Goal: Download file/media

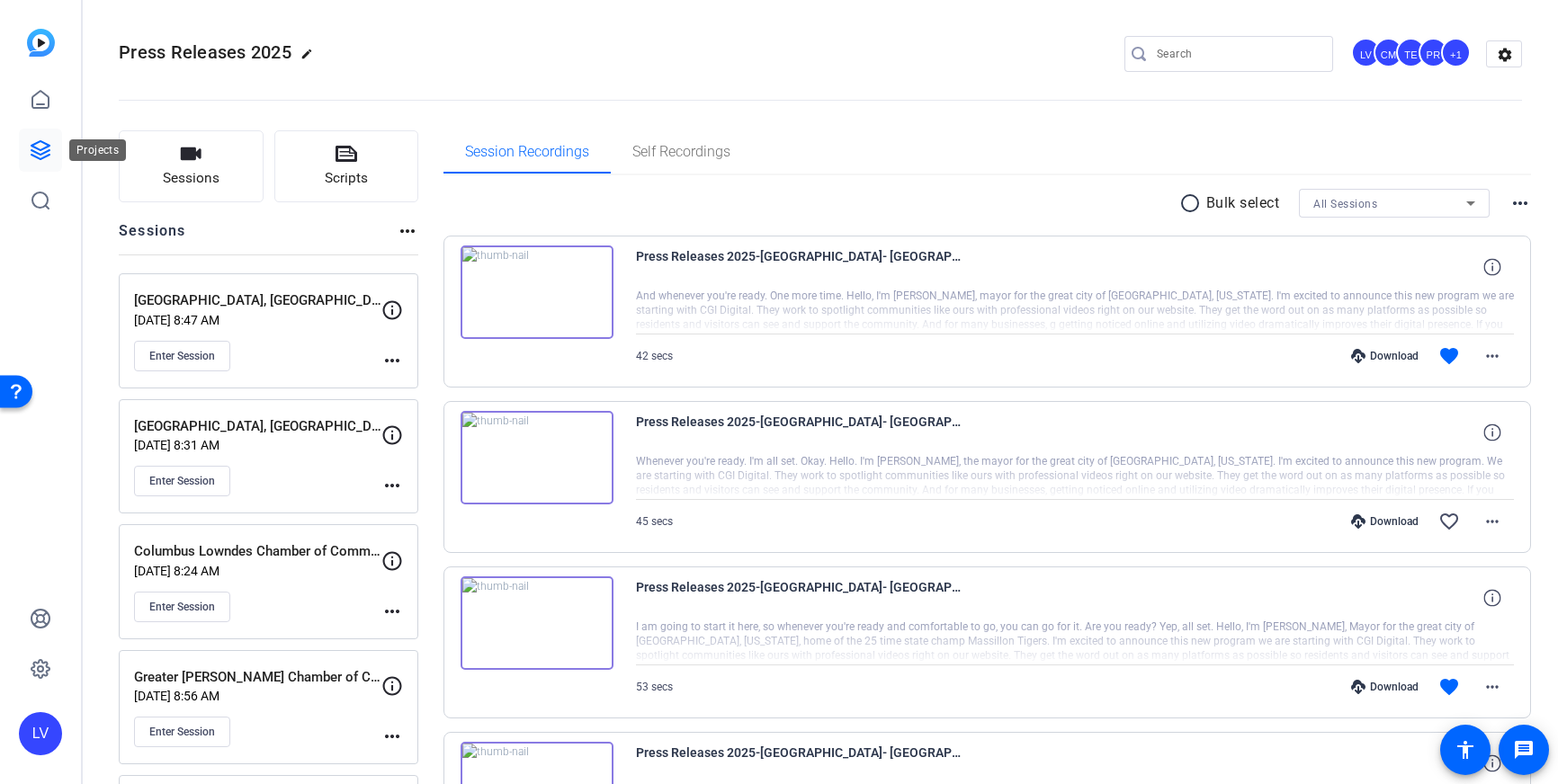
click at [48, 144] on icon at bounding box center [41, 150] width 18 height 18
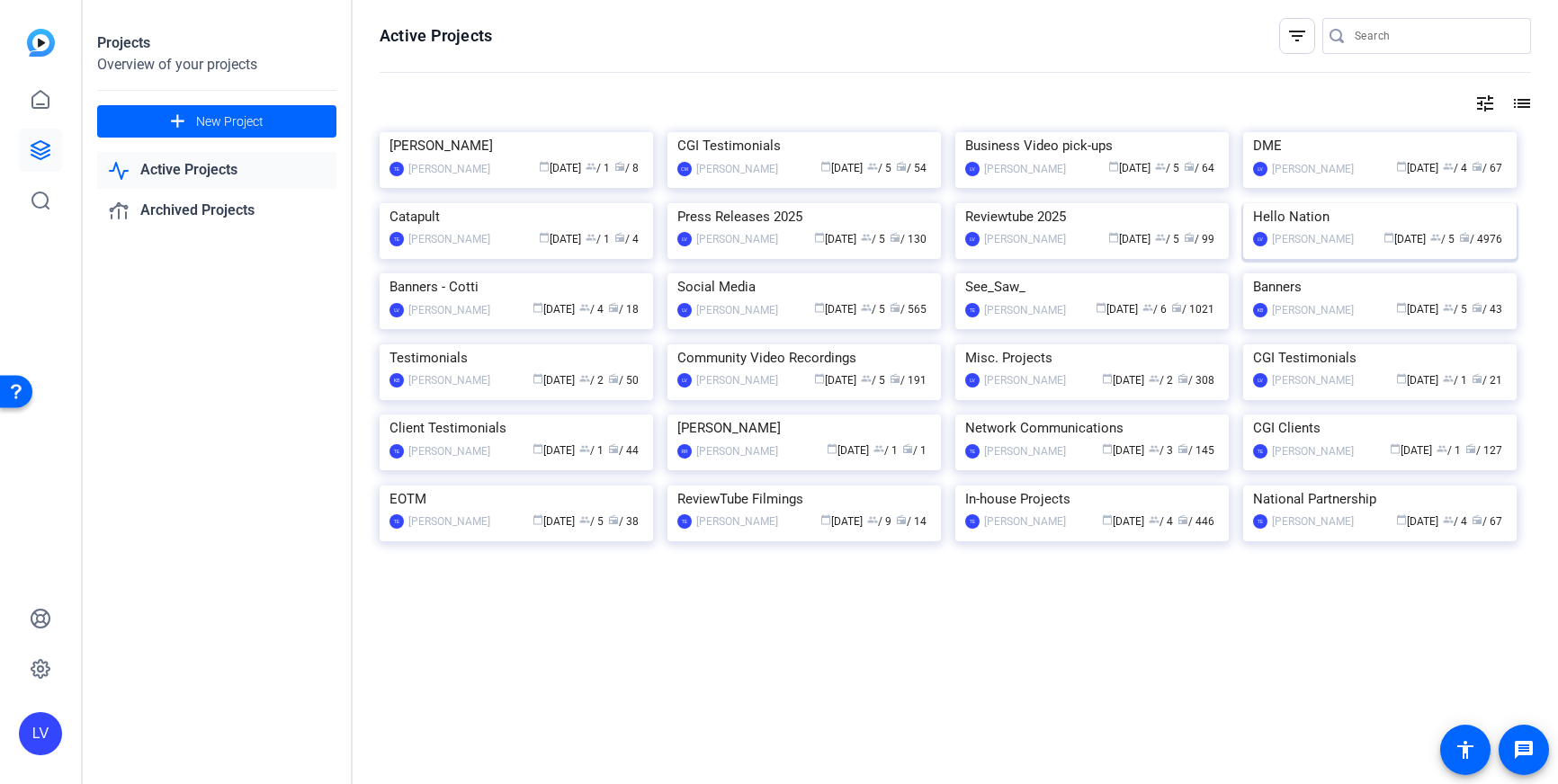
click at [1339, 203] on img at bounding box center [1380, 203] width 274 height 0
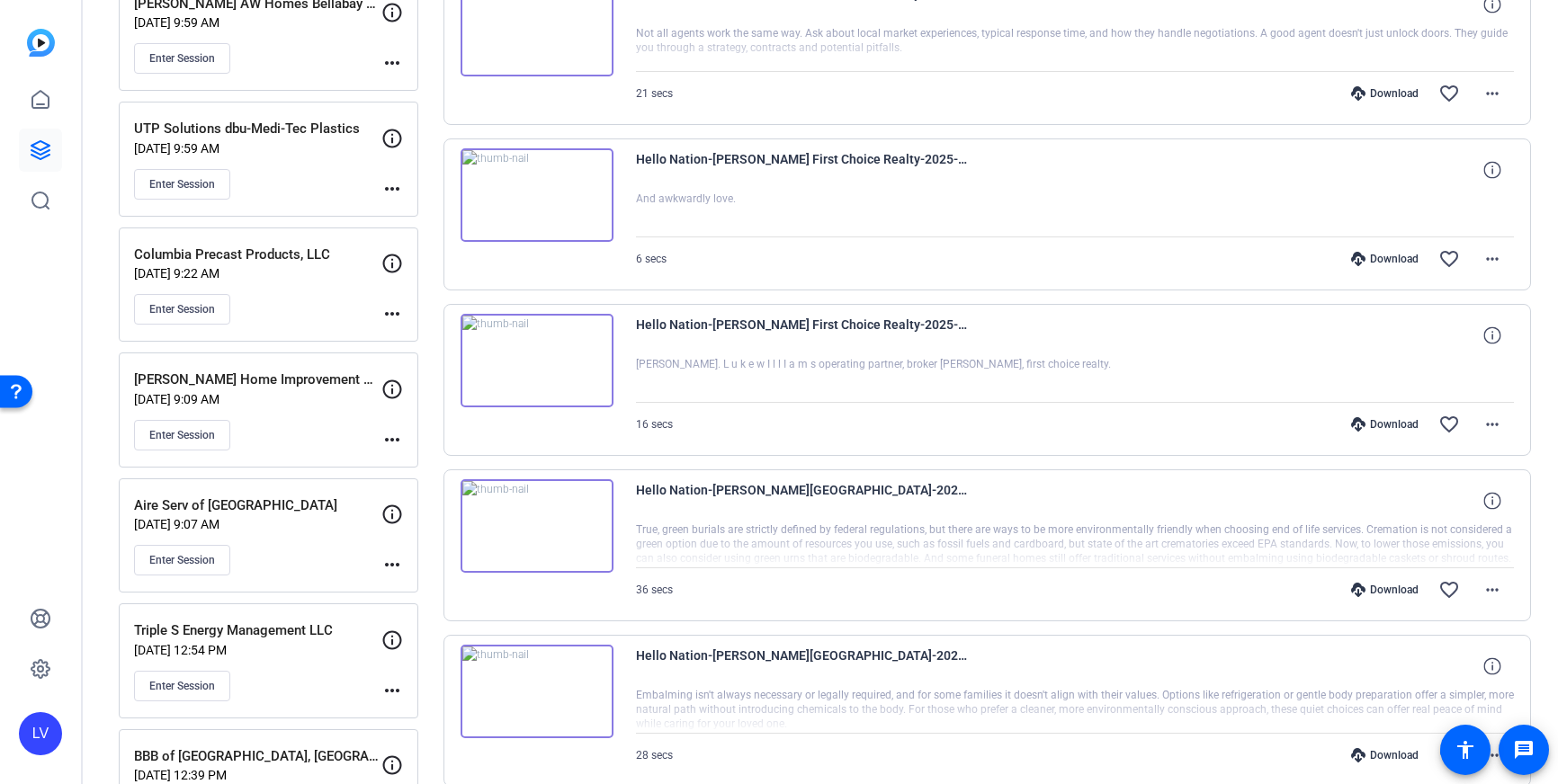
scroll to position [919, 0]
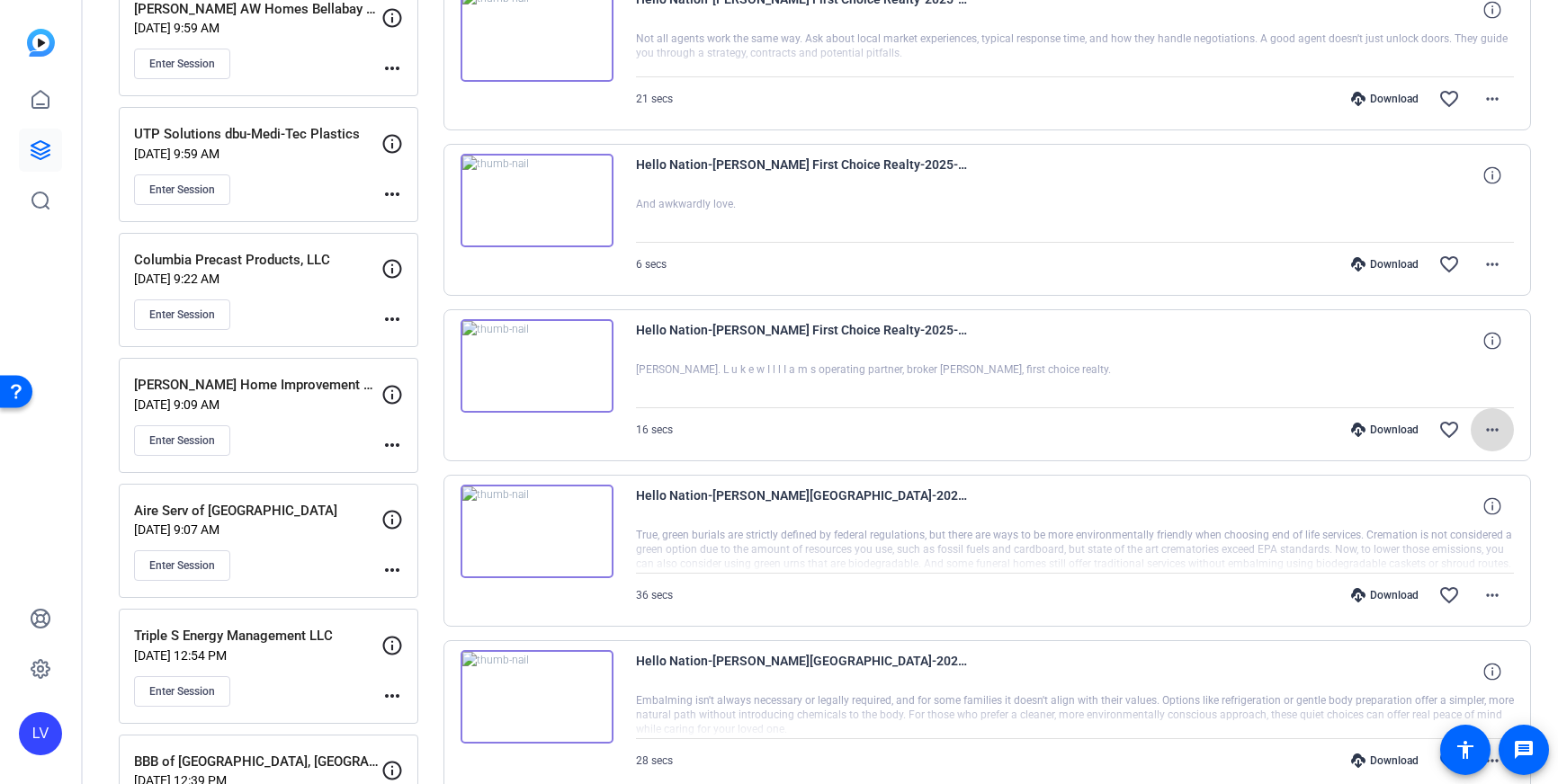
click at [1490, 437] on mat-icon "more_horiz" at bounding box center [1493, 430] width 22 height 22
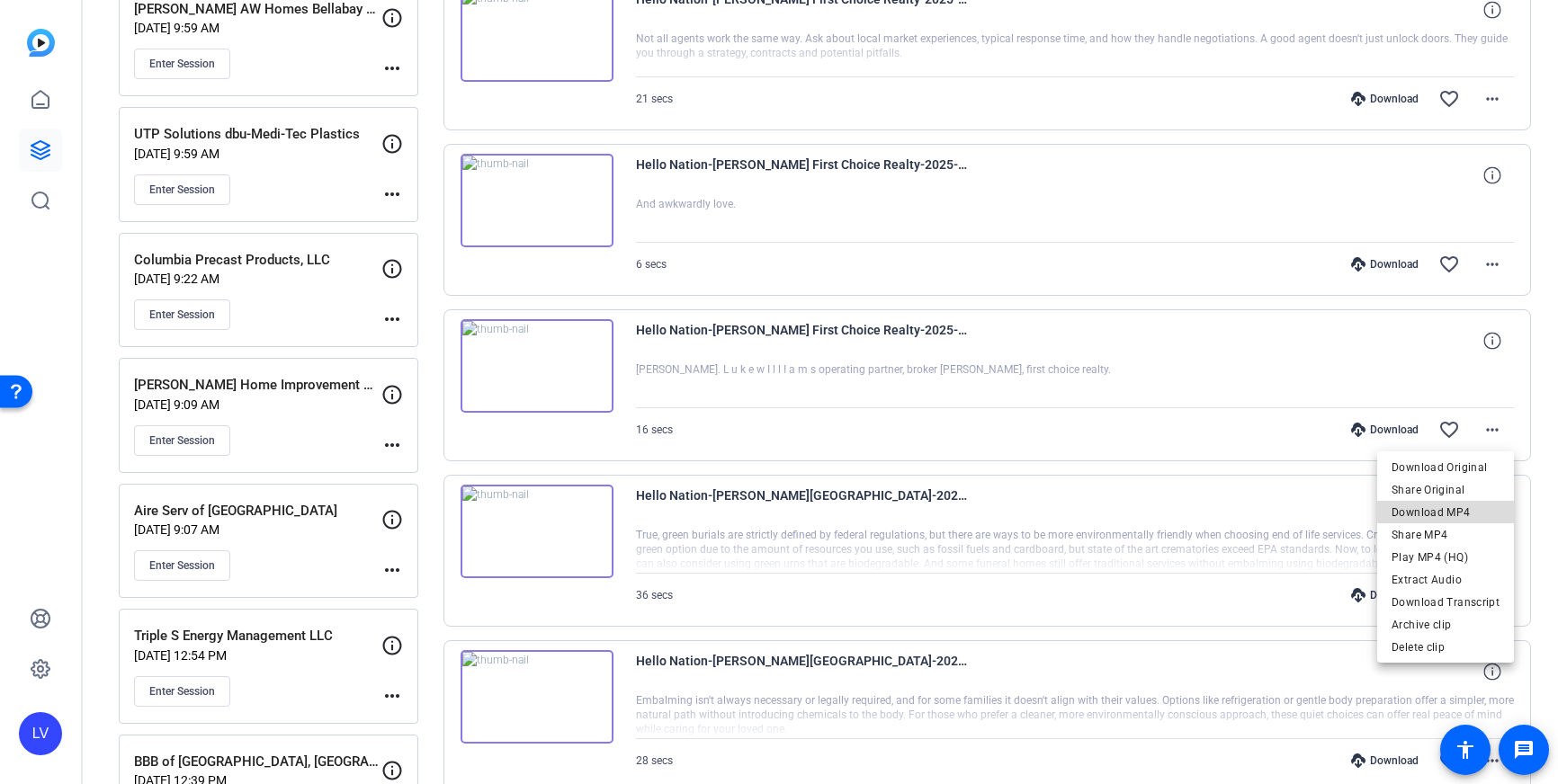
click at [1467, 508] on span "Download MP4" at bounding box center [1445, 512] width 108 height 22
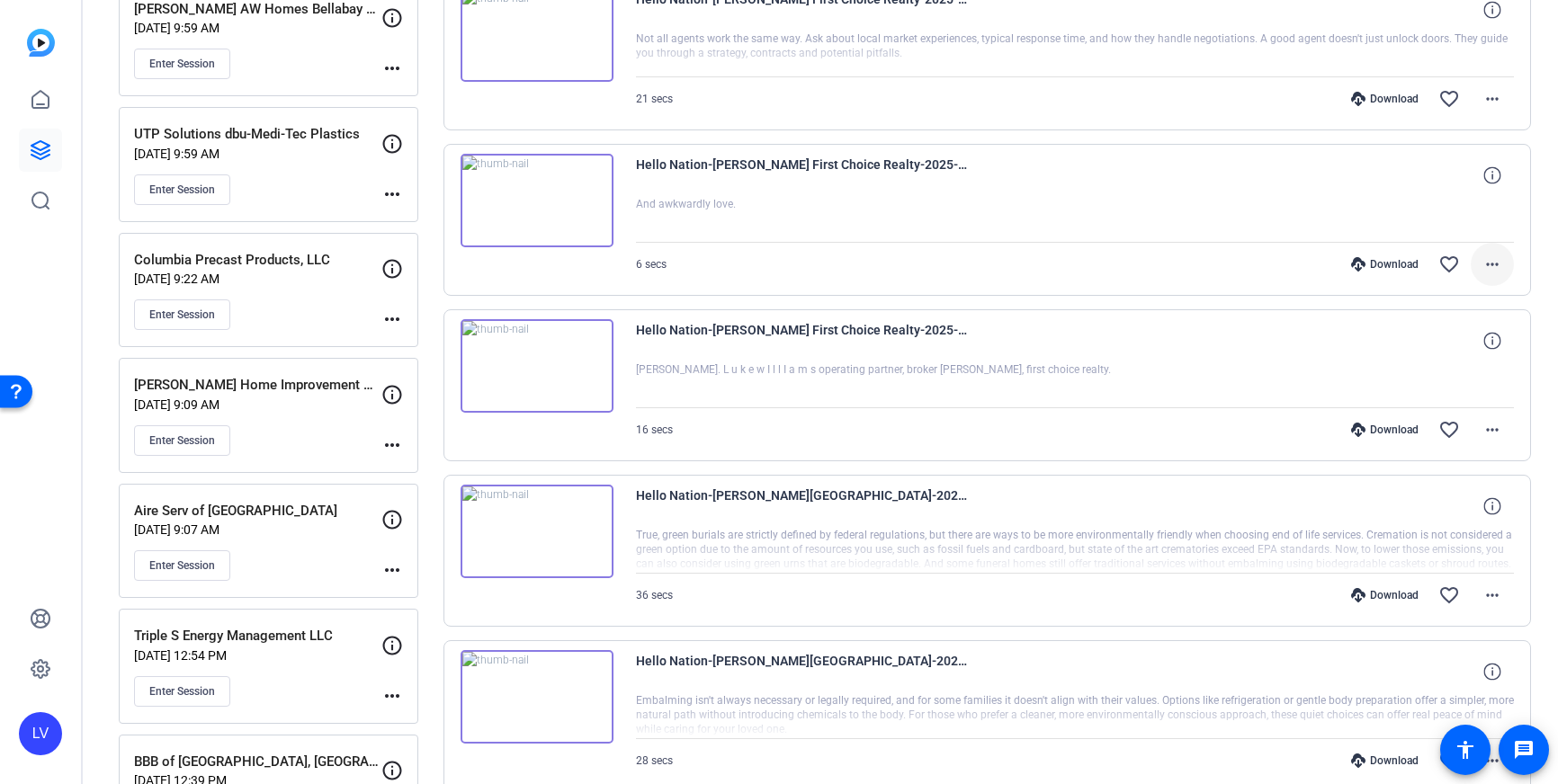
click at [1500, 269] on mat-icon "more_horiz" at bounding box center [1493, 265] width 22 height 22
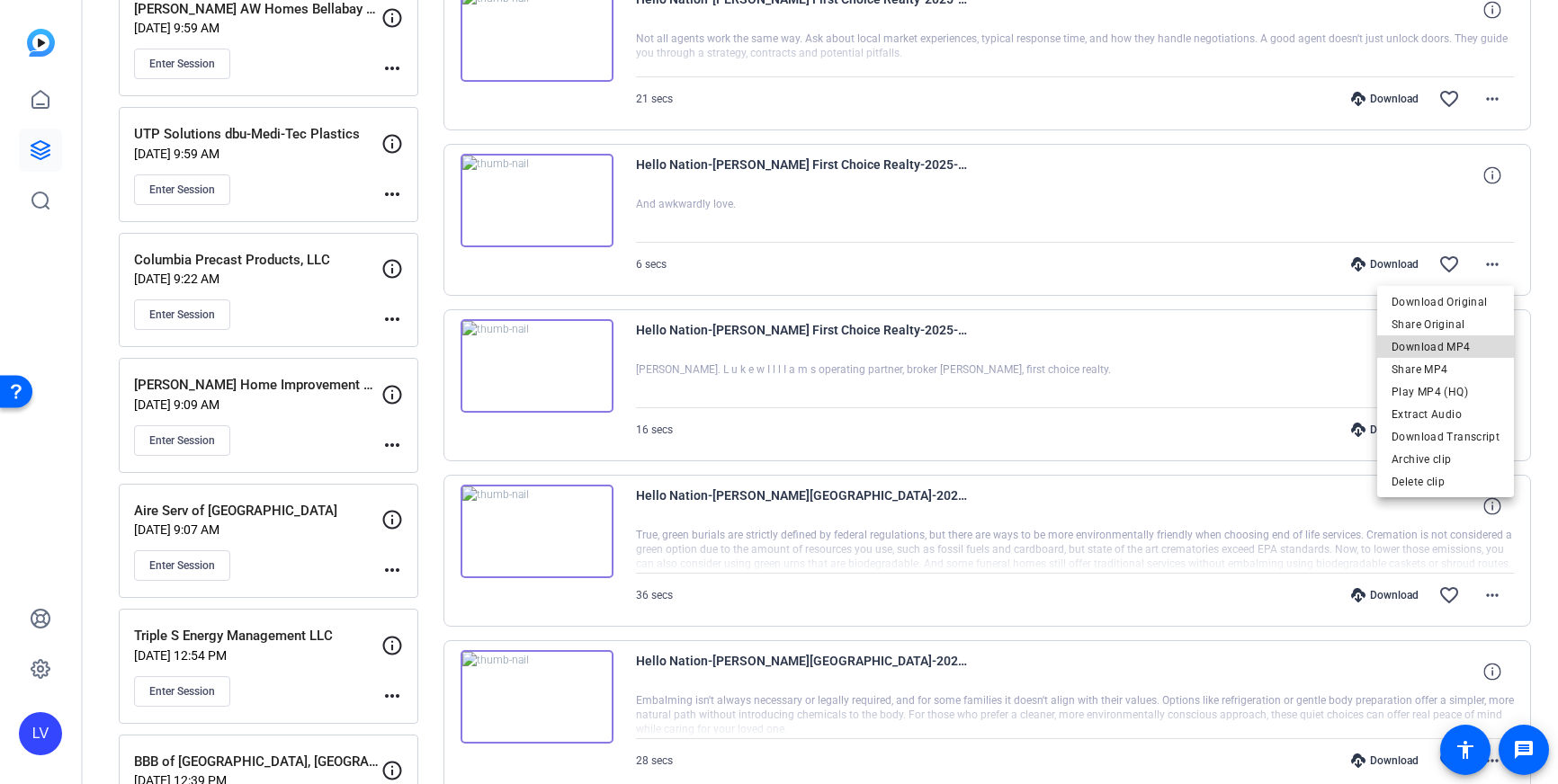
click at [1458, 341] on span "Download MP4" at bounding box center [1445, 347] width 108 height 22
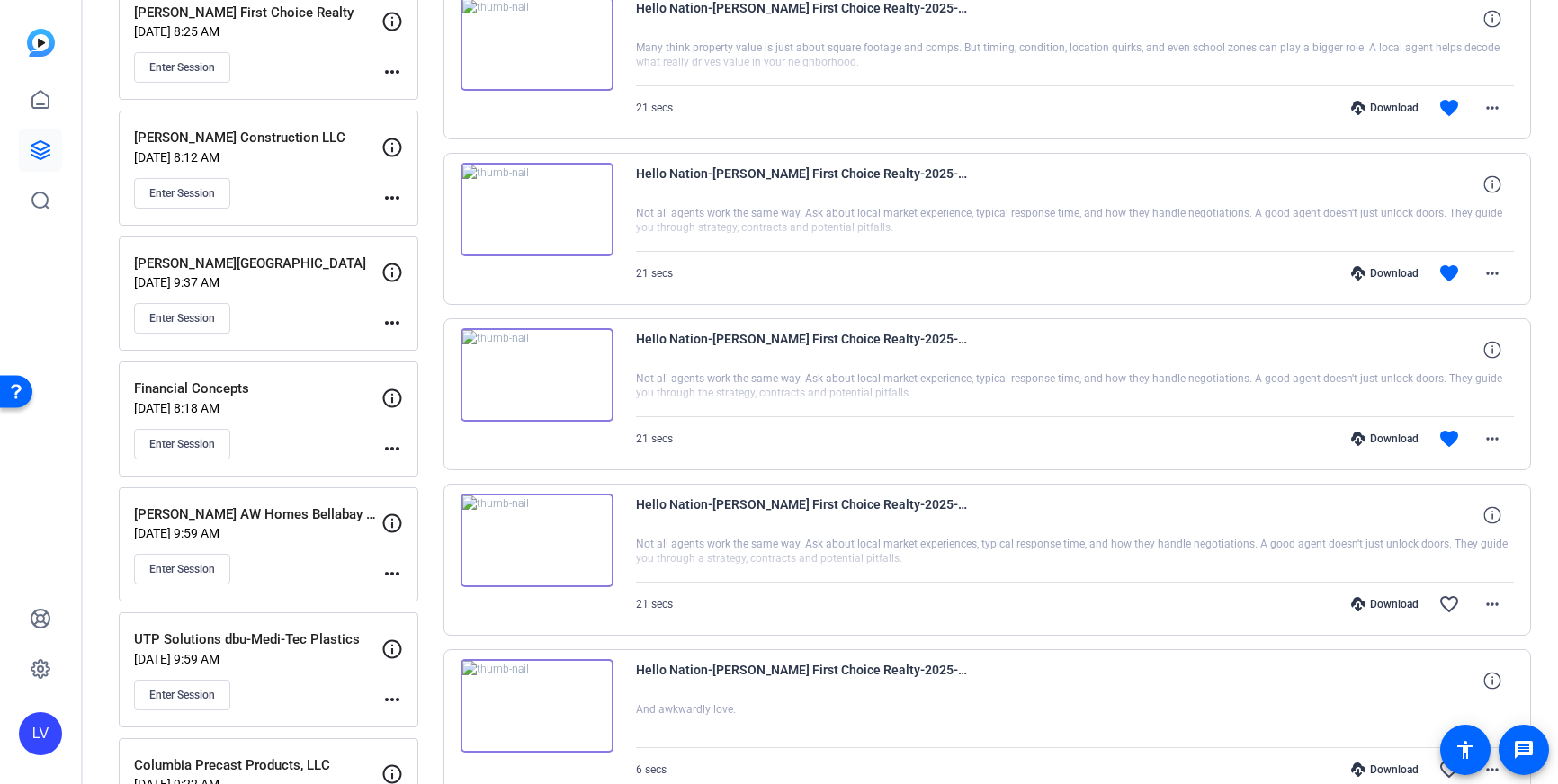
scroll to position [402, 0]
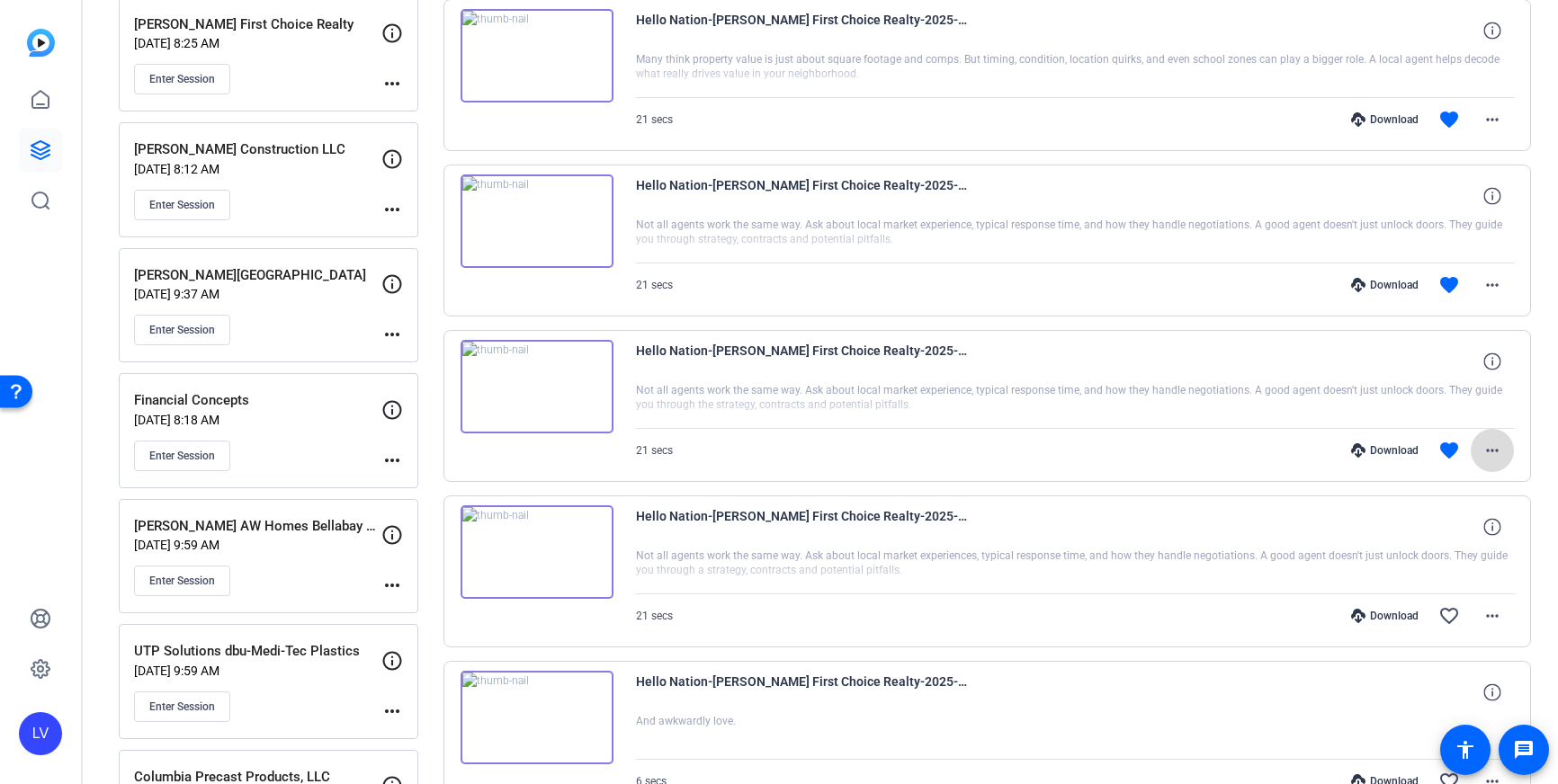
click at [1500, 451] on mat-icon "more_horiz" at bounding box center [1493, 451] width 22 height 22
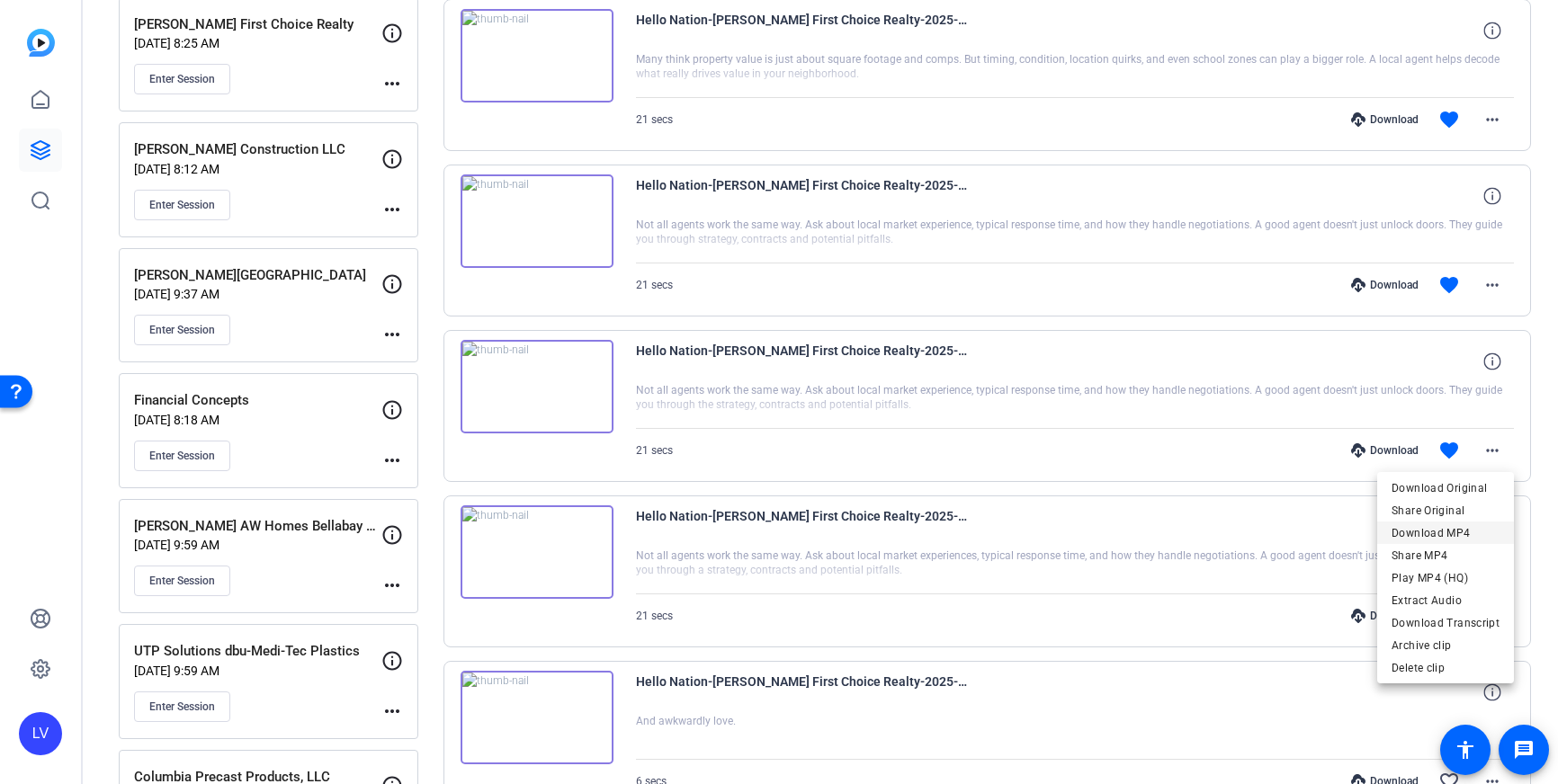
click at [1464, 528] on span "Download MP4" at bounding box center [1445, 533] width 108 height 22
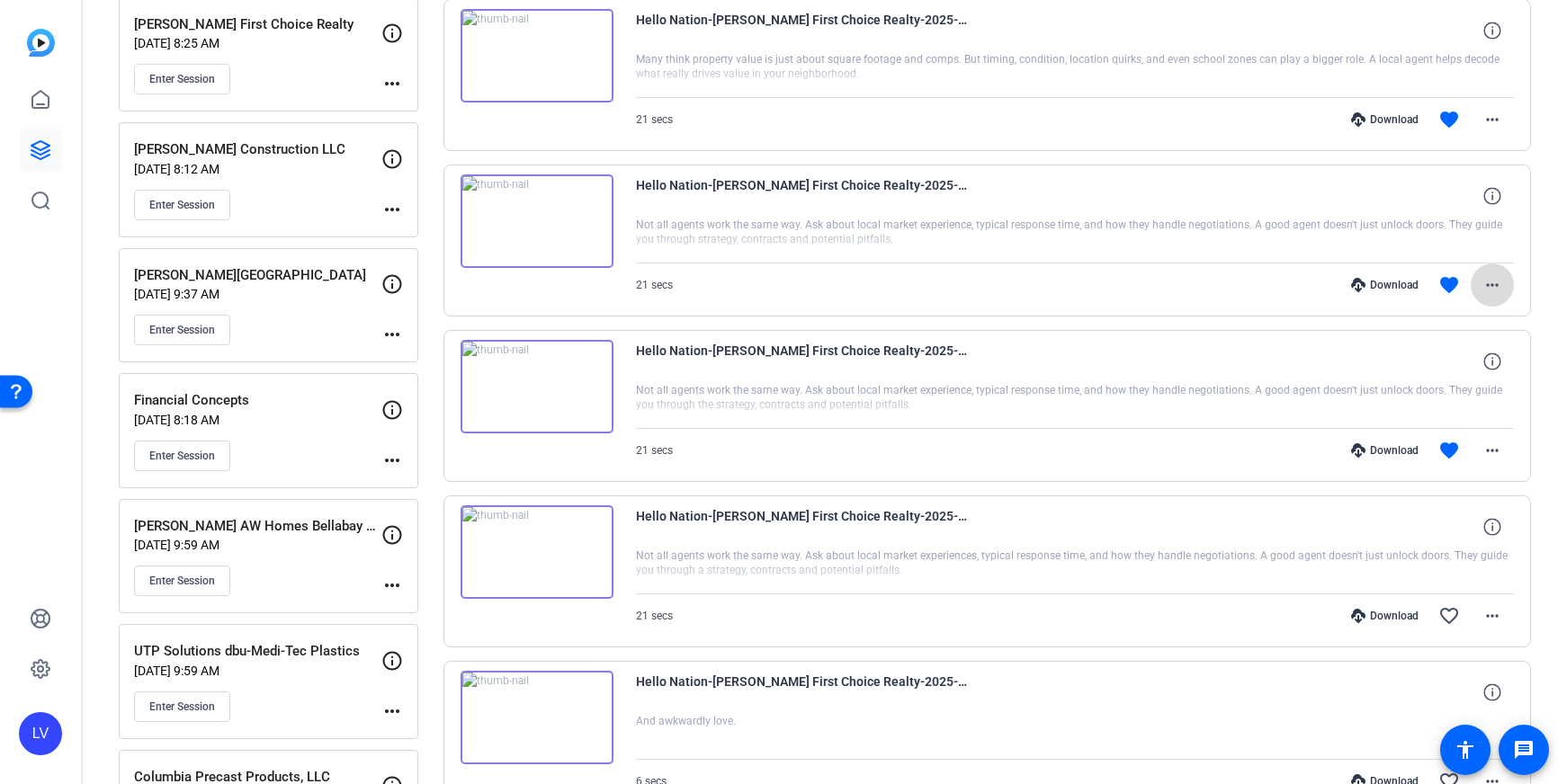
click at [1490, 290] on mat-icon "more_horiz" at bounding box center [1493, 285] width 22 height 22
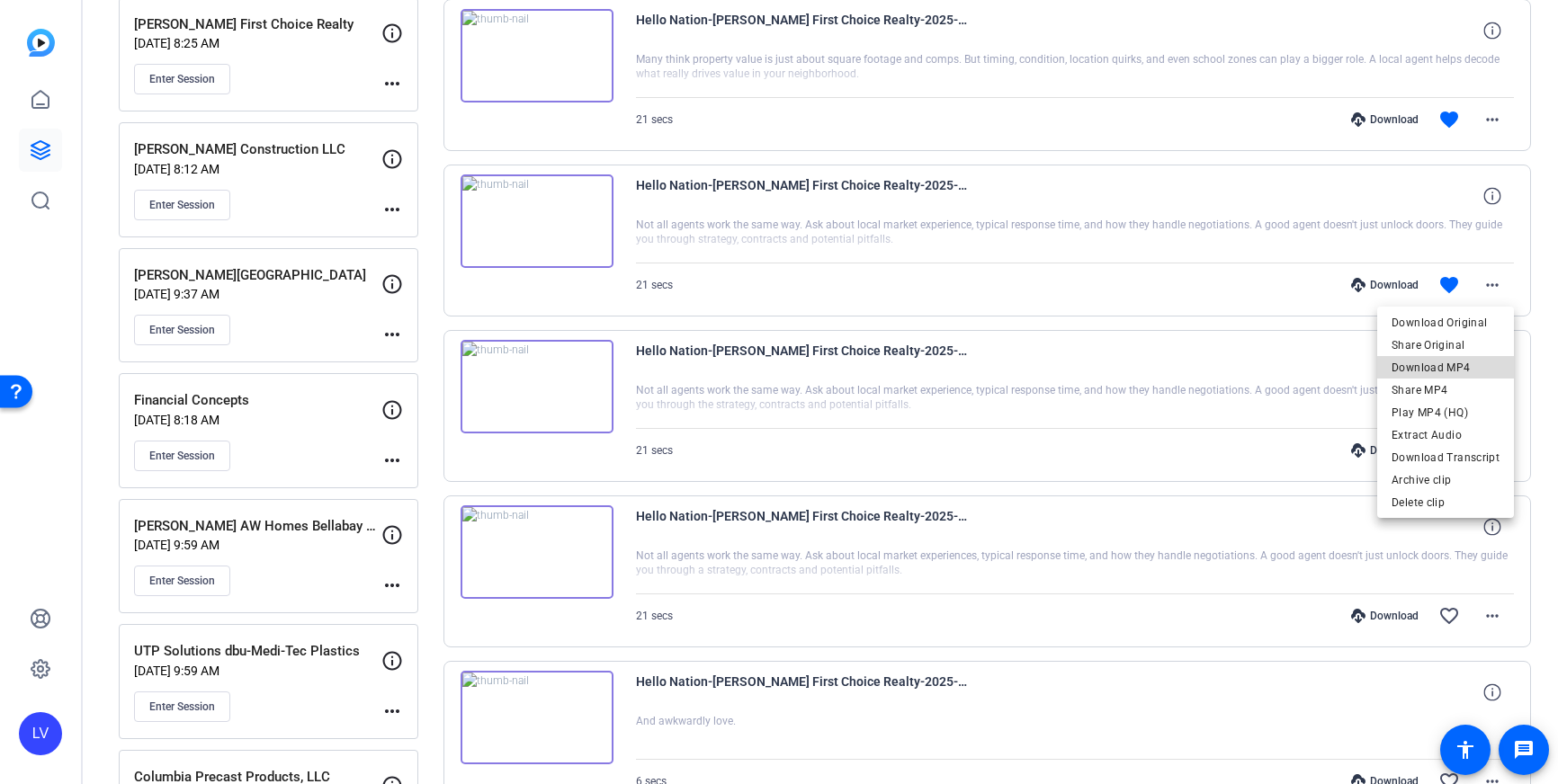
click at [1464, 373] on span "Download MP4" at bounding box center [1445, 368] width 108 height 22
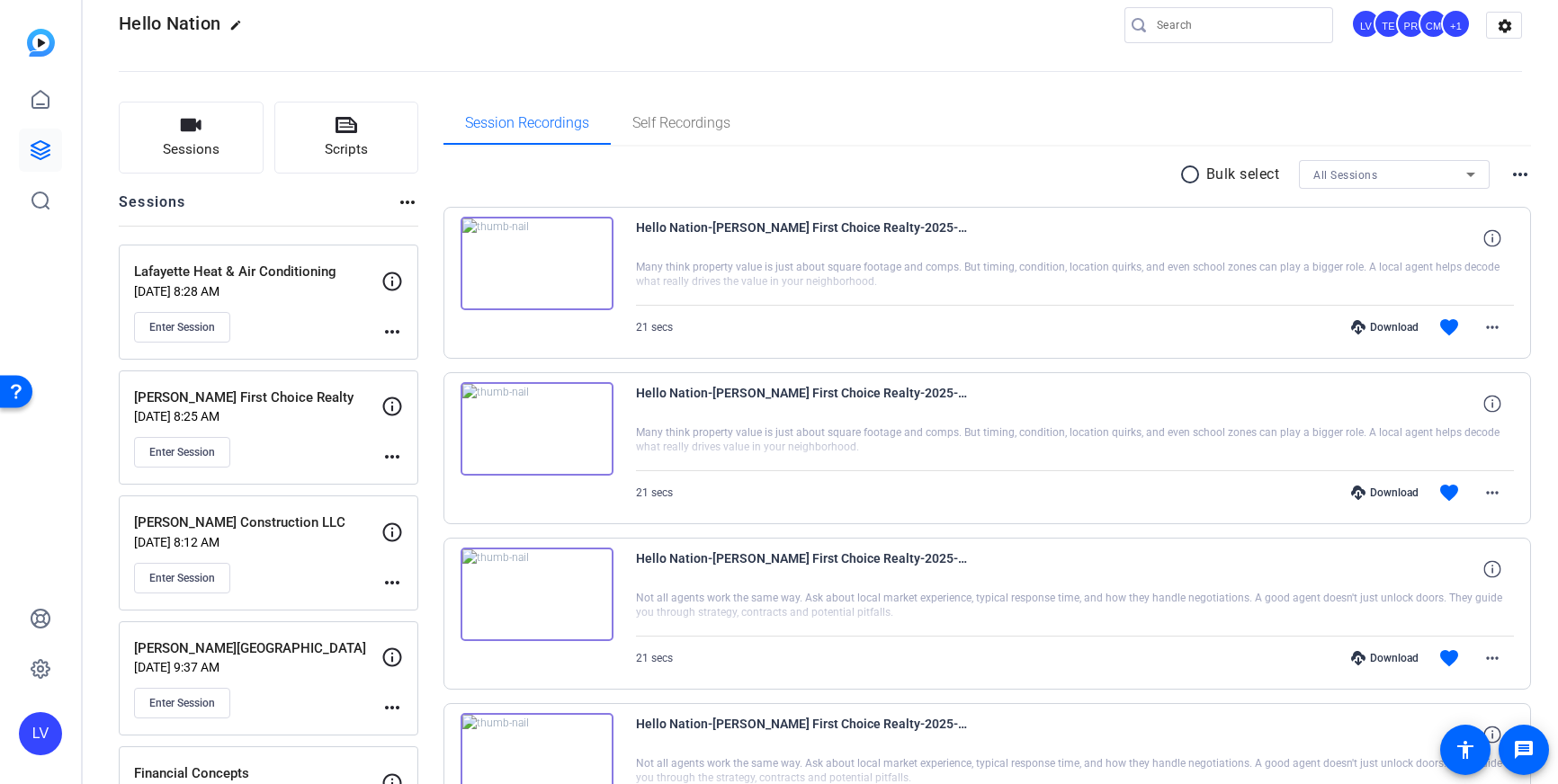
scroll to position [28, 0]
click at [1489, 490] on mat-icon "more_horiz" at bounding box center [1493, 494] width 22 height 22
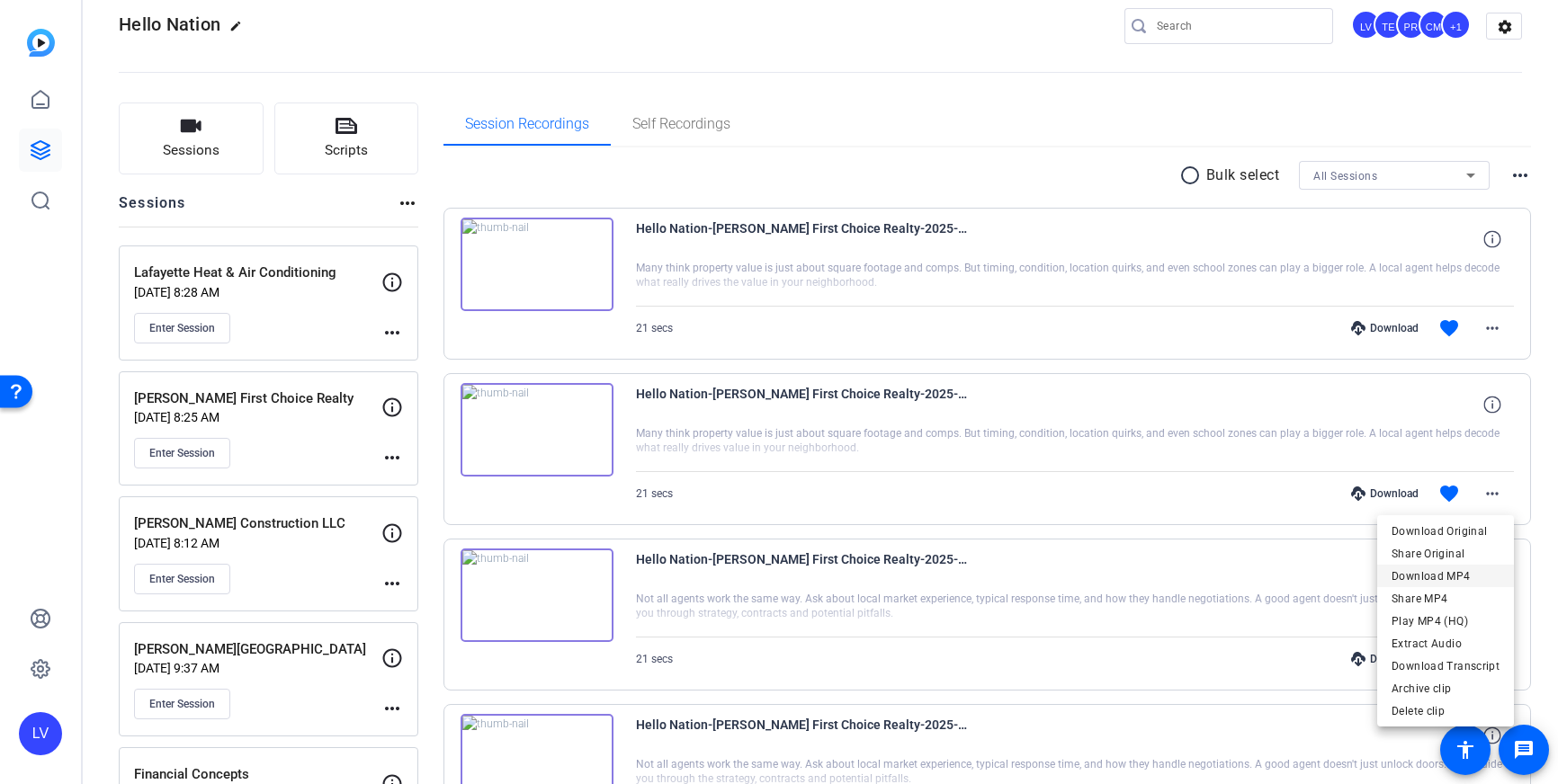
click at [1440, 582] on span "Download MP4" at bounding box center [1445, 577] width 108 height 22
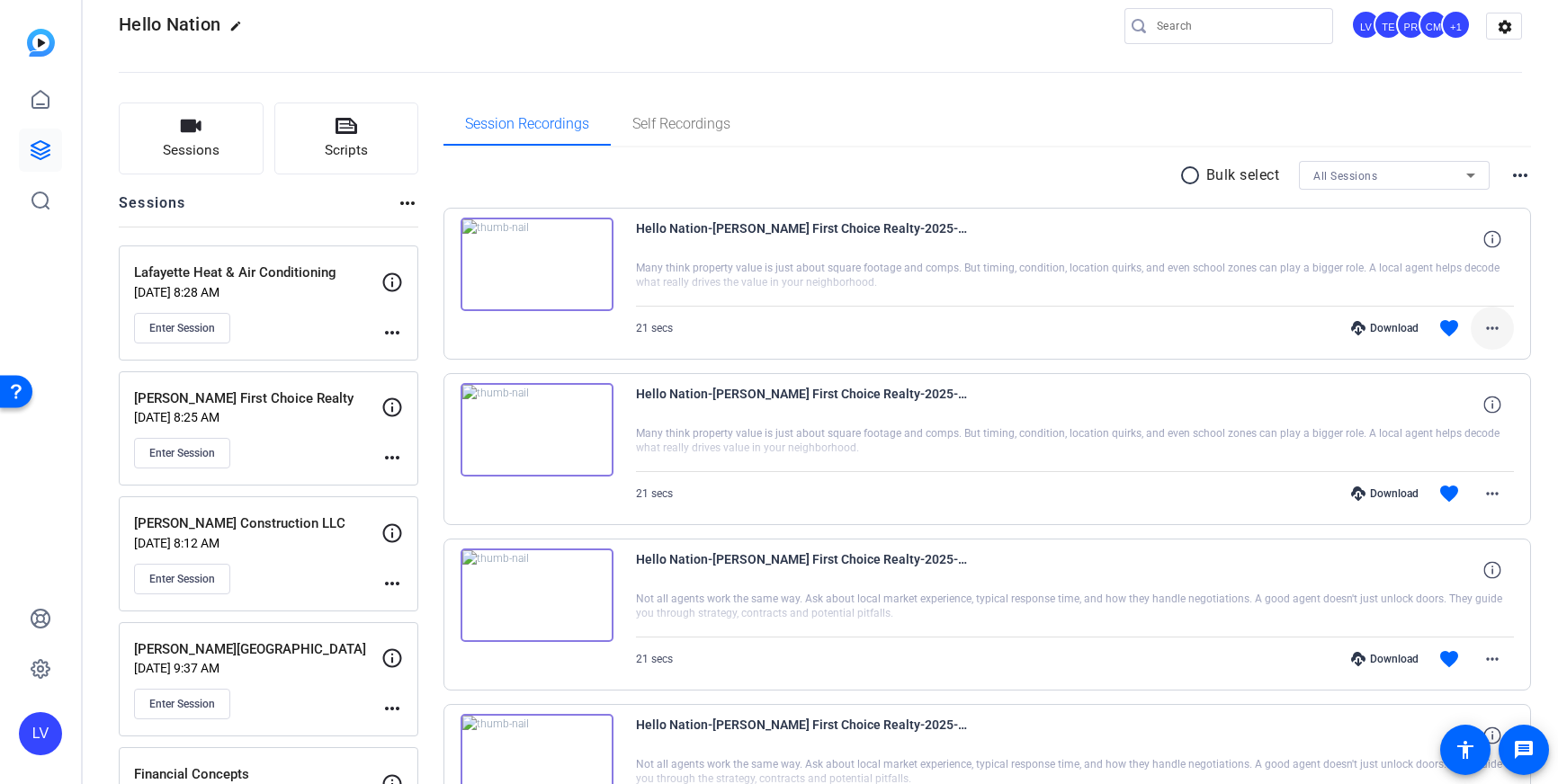
click at [1494, 346] on span at bounding box center [1493, 328] width 44 height 44
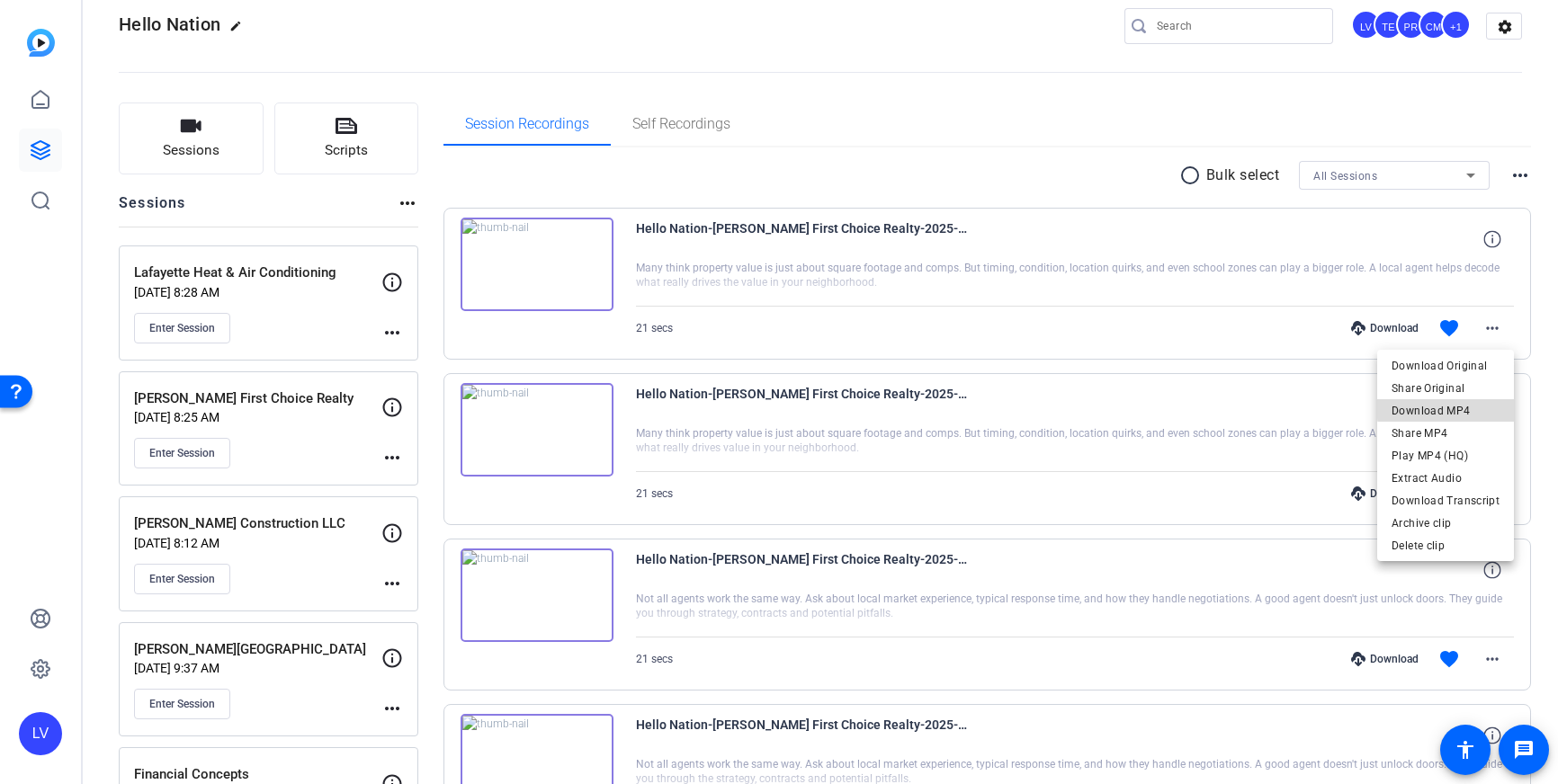
click at [1468, 406] on span "Download MP4" at bounding box center [1445, 411] width 108 height 22
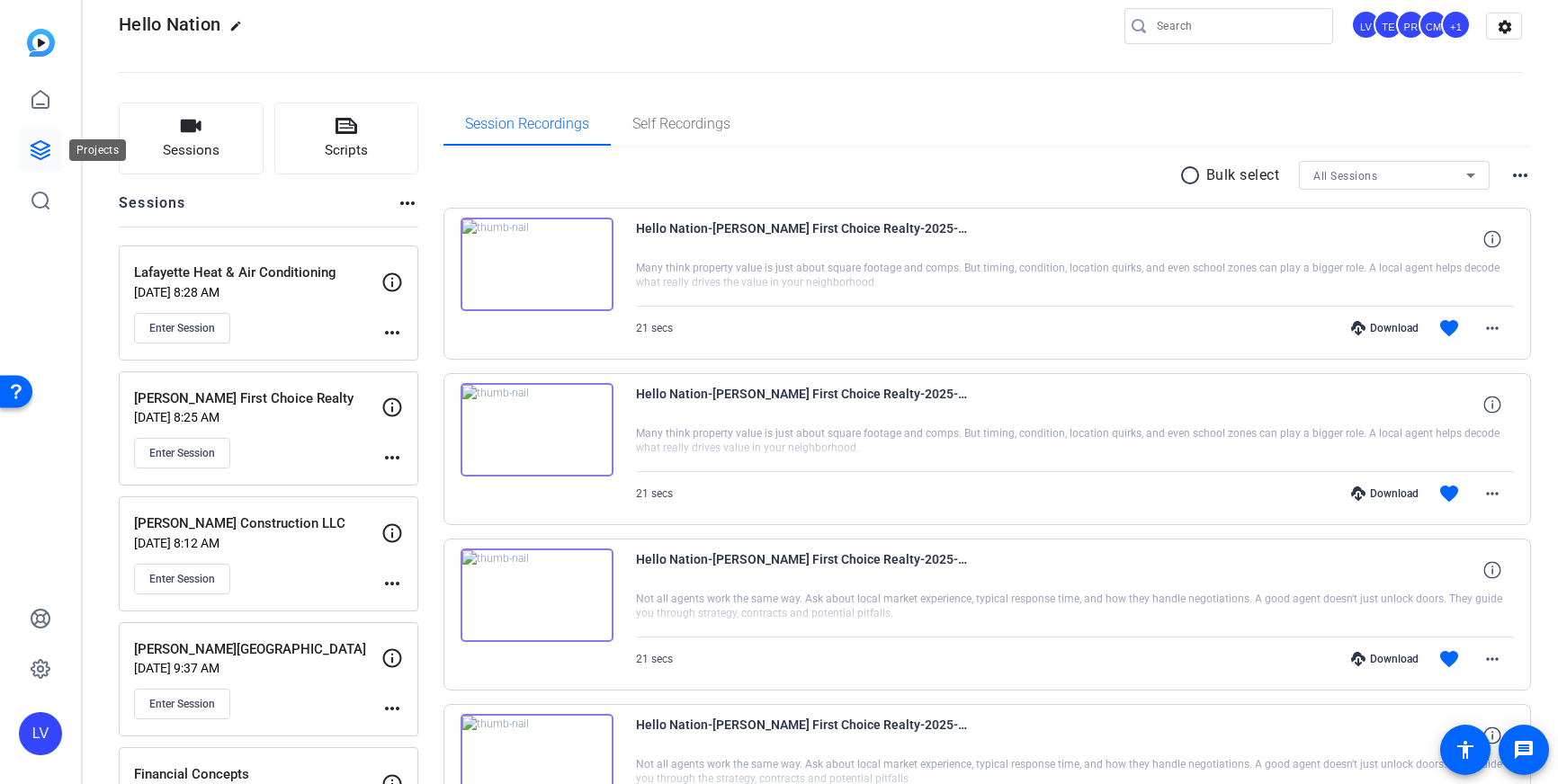
click at [44, 140] on icon at bounding box center [41, 151] width 22 height 22
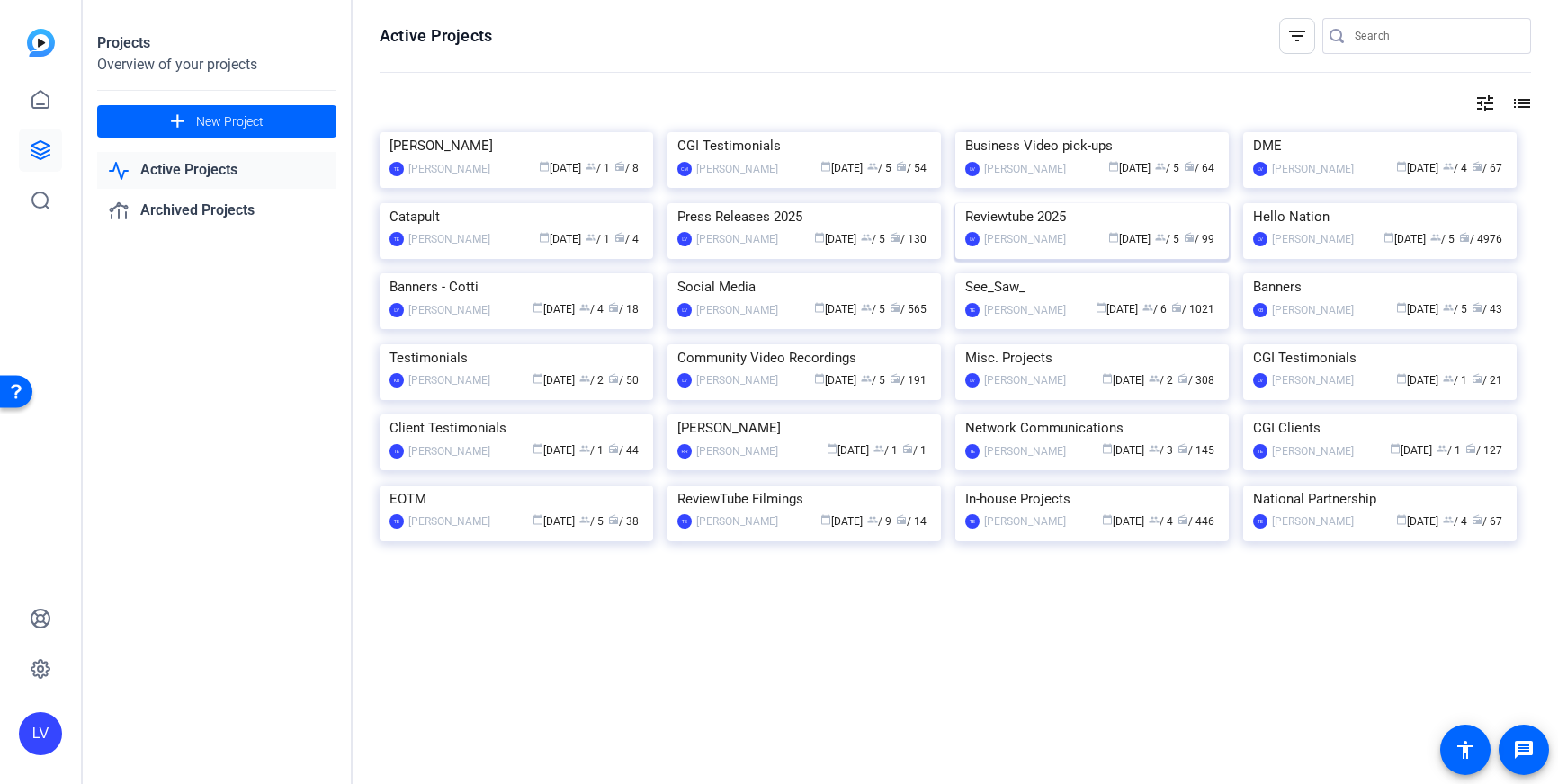
click at [1051, 203] on img at bounding box center [1092, 203] width 274 height 0
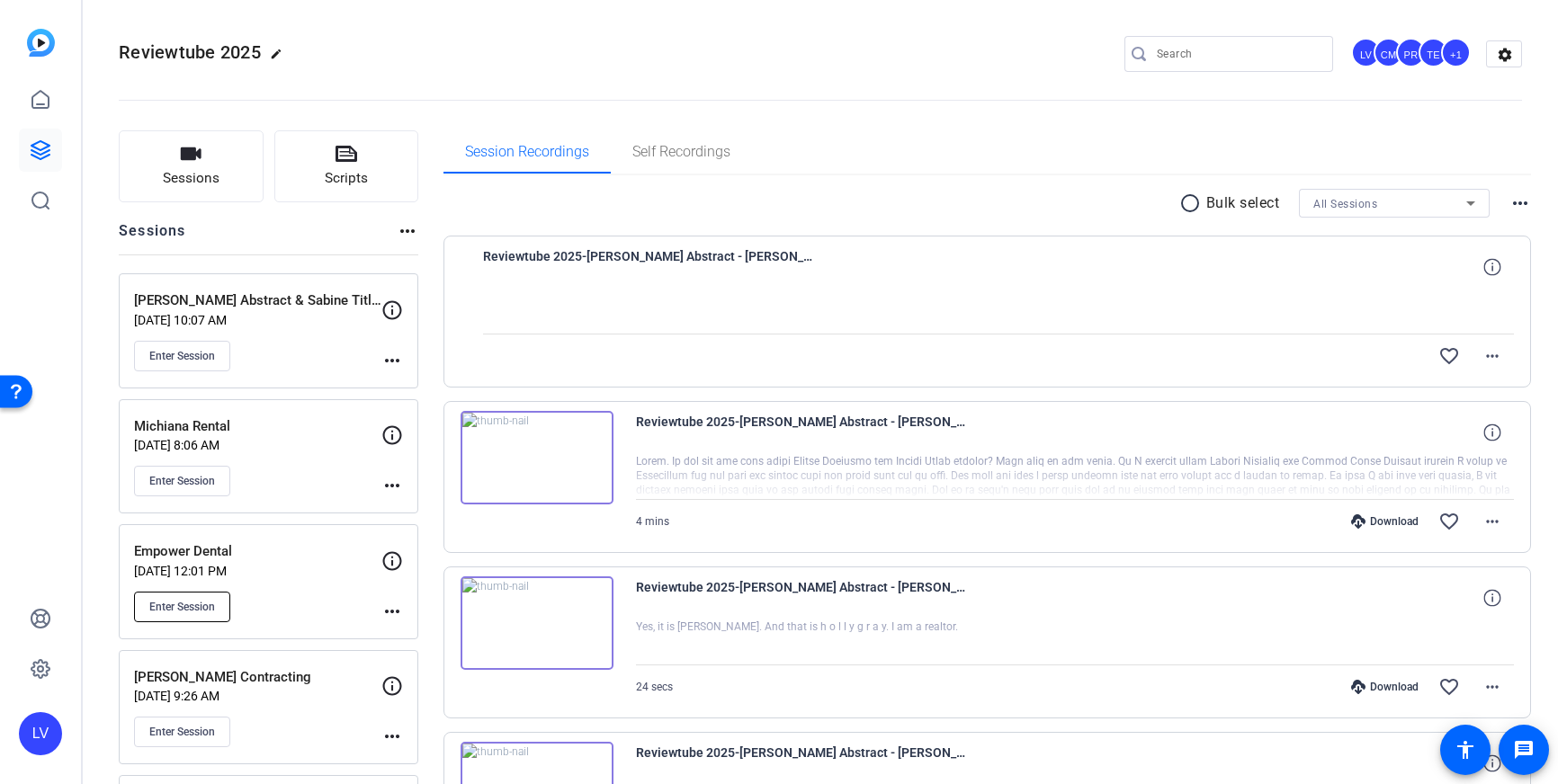
click at [180, 615] on button "Enter Session" at bounding box center [181, 607] width 96 height 31
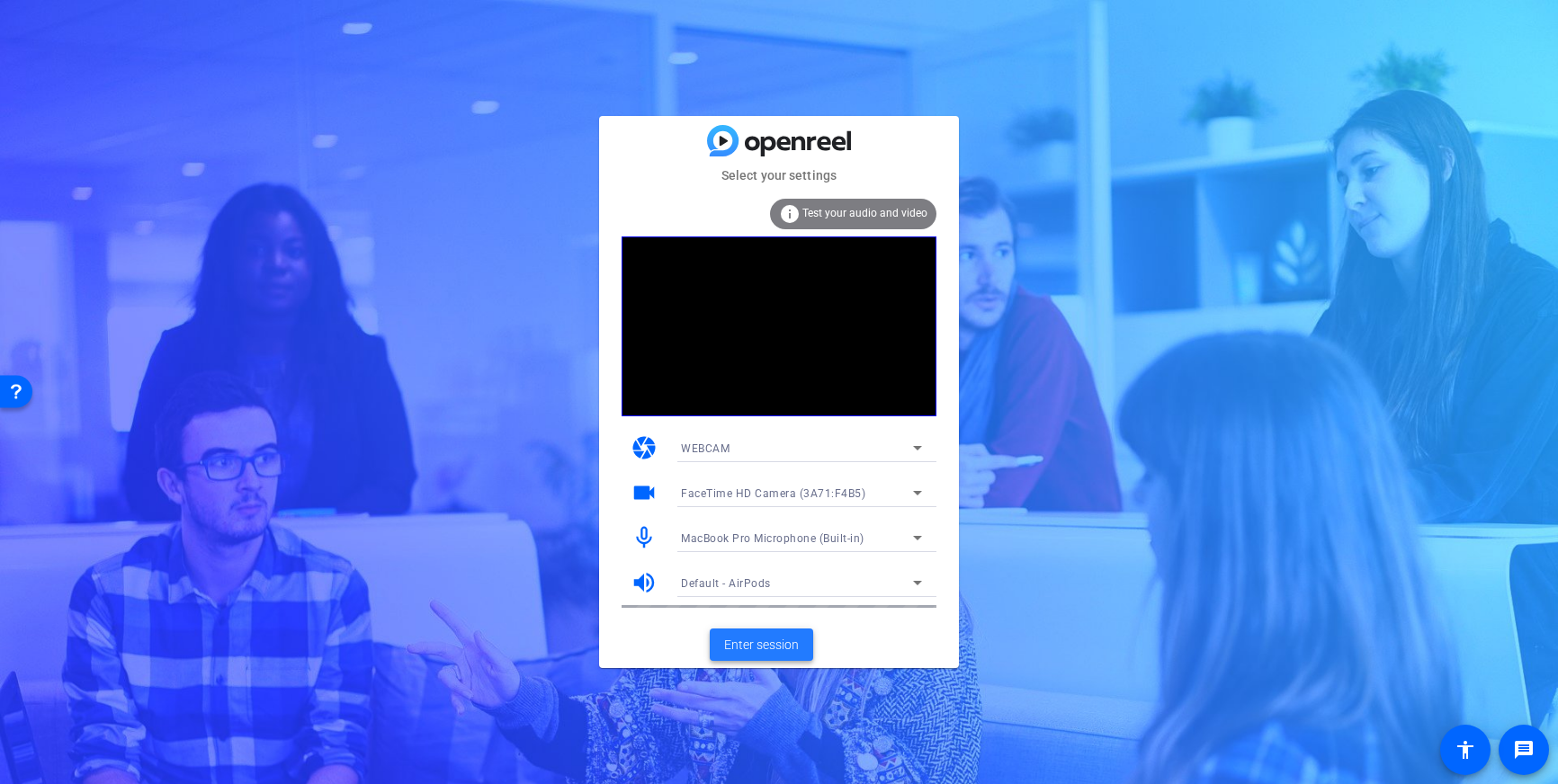
click at [766, 635] on span "Enter session" at bounding box center [761, 644] width 74 height 19
